Goal: Check status

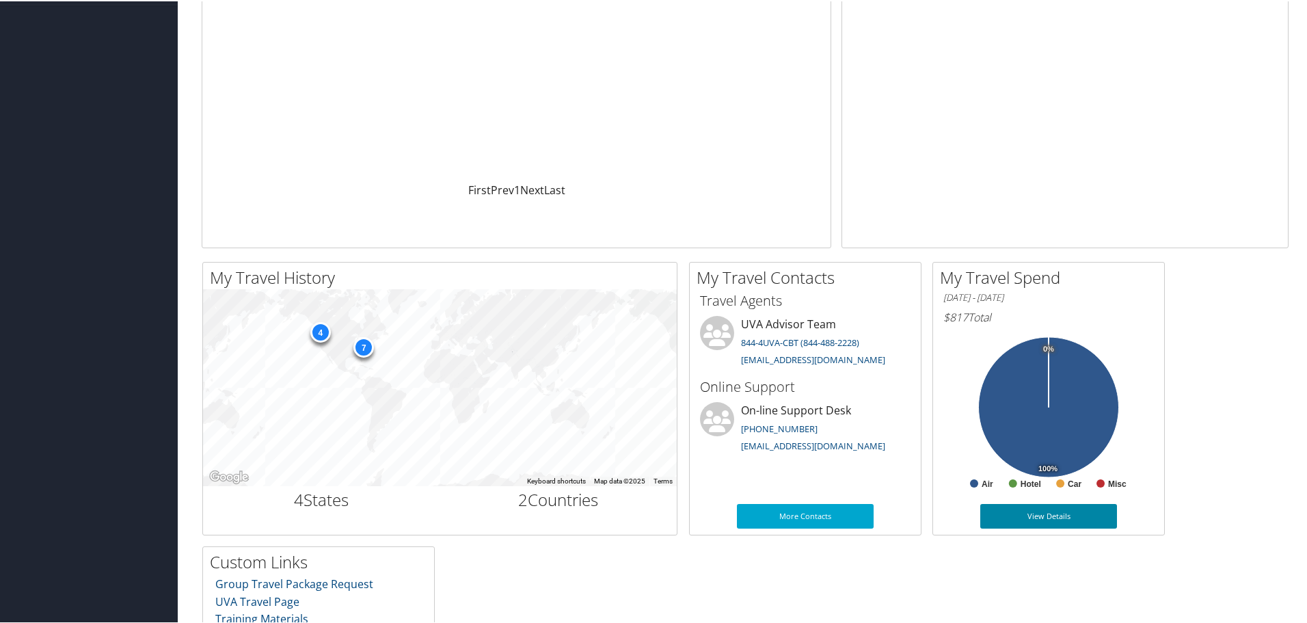
scroll to position [205, 0]
click at [1035, 519] on link "View Details" at bounding box center [1048, 514] width 137 height 25
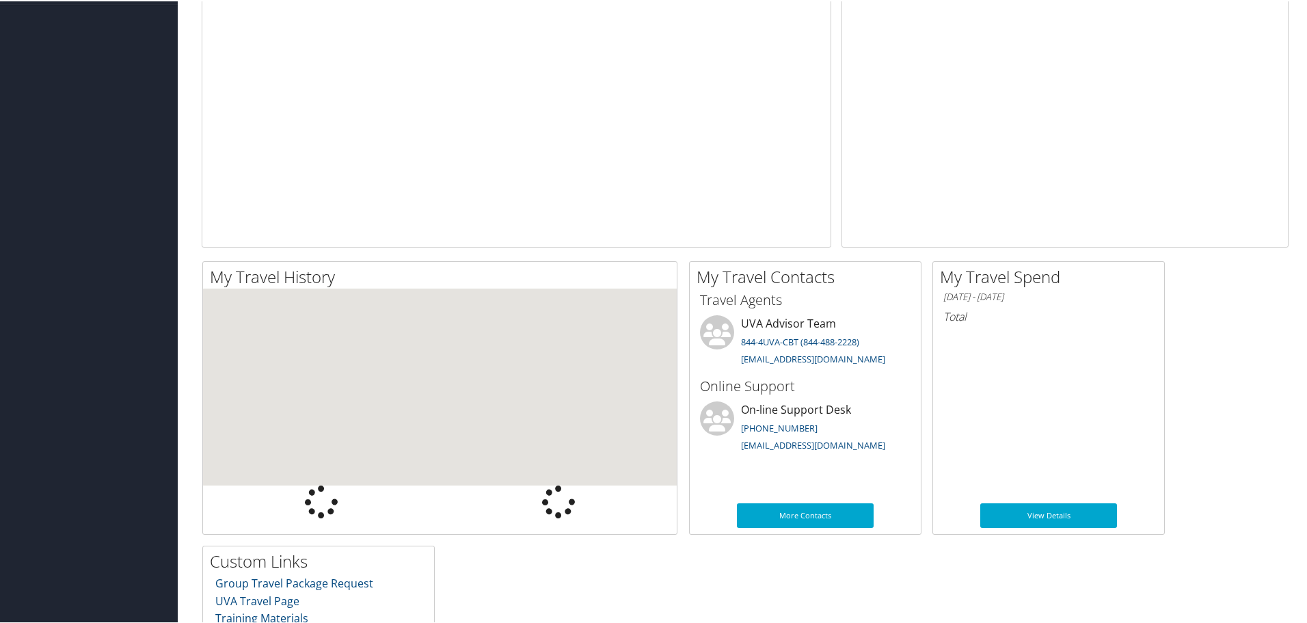
scroll to position [205, 0]
